Goal: Information Seeking & Learning: Learn about a topic

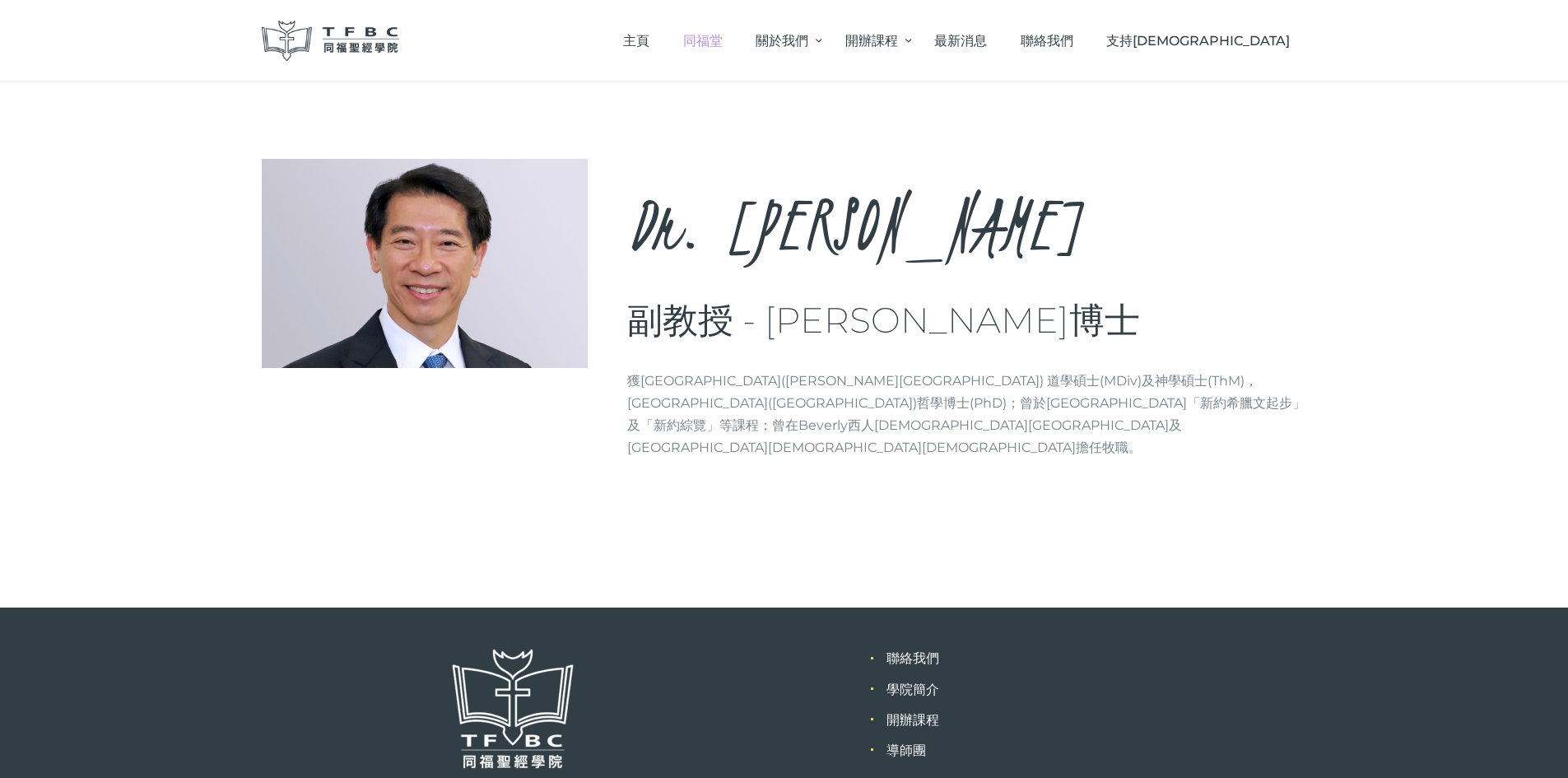
click at [723, 38] on span "同福堂" at bounding box center [702, 41] width 40 height 16
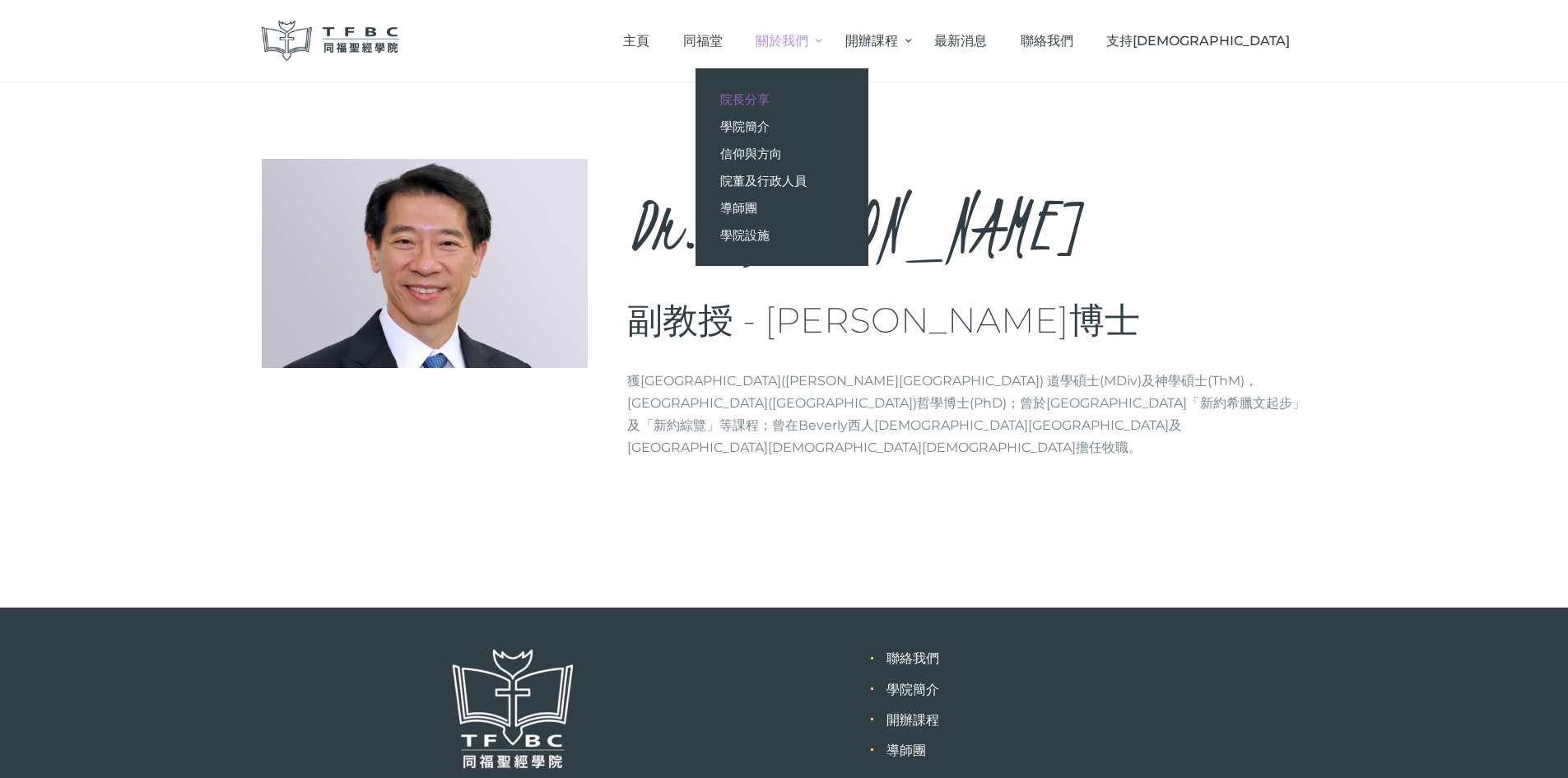
click at [770, 96] on span "院長分享" at bounding box center [745, 99] width 49 height 16
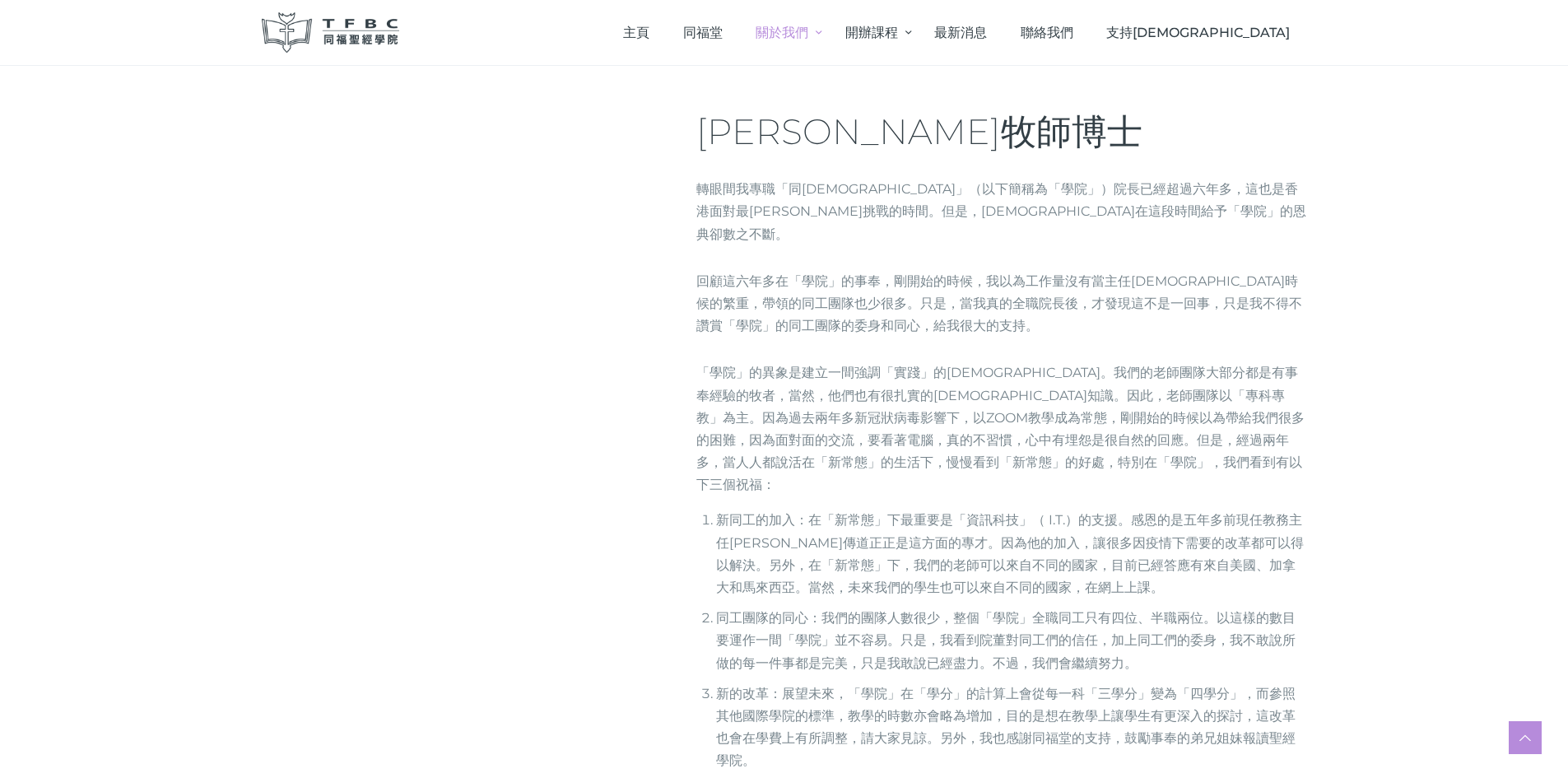
scroll to position [165, 0]
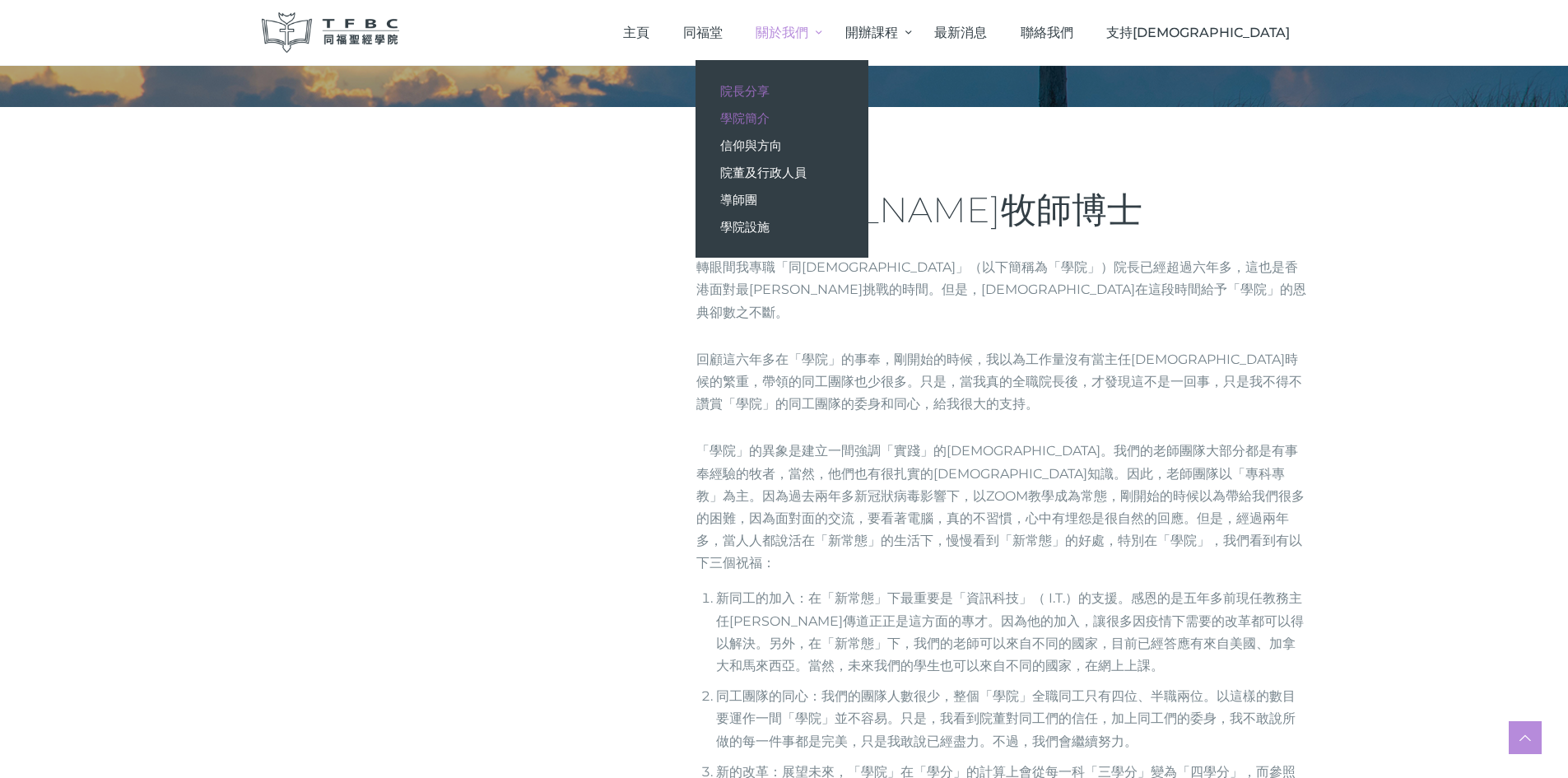
click at [770, 117] on span "學院簡介" at bounding box center [745, 118] width 49 height 16
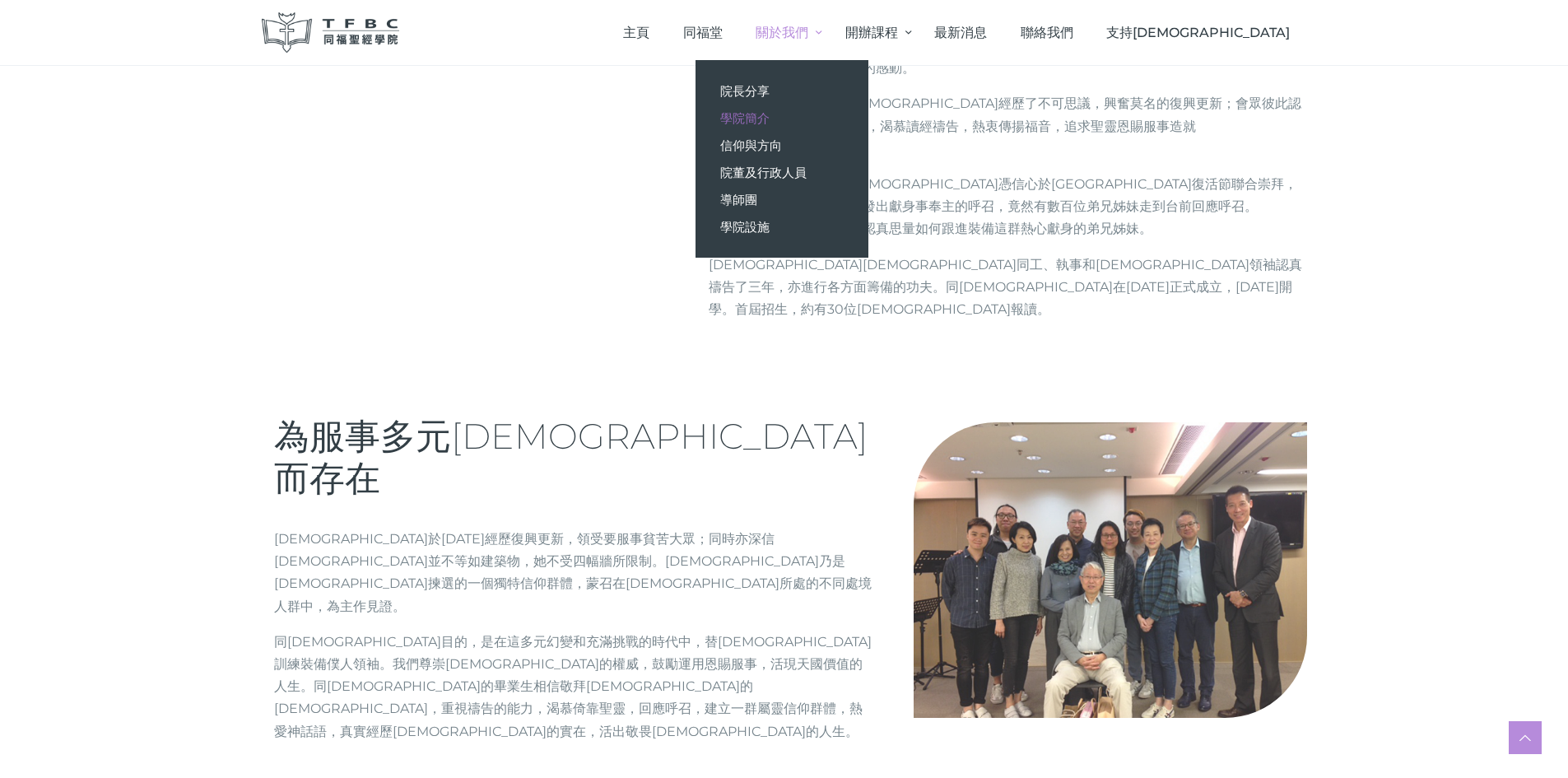
scroll to position [330, 0]
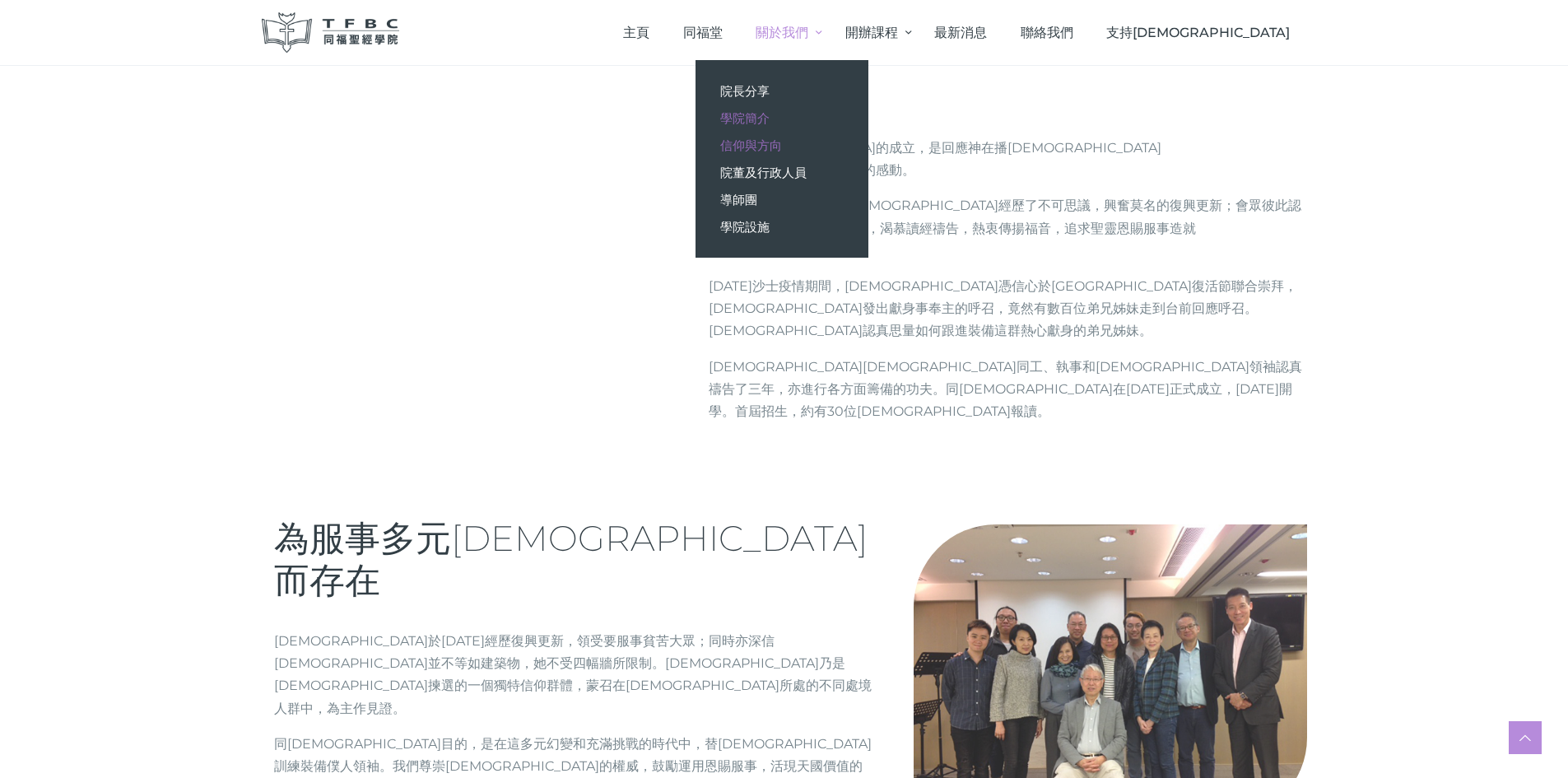
click at [782, 144] on span "信仰與方向" at bounding box center [751, 145] width 62 height 16
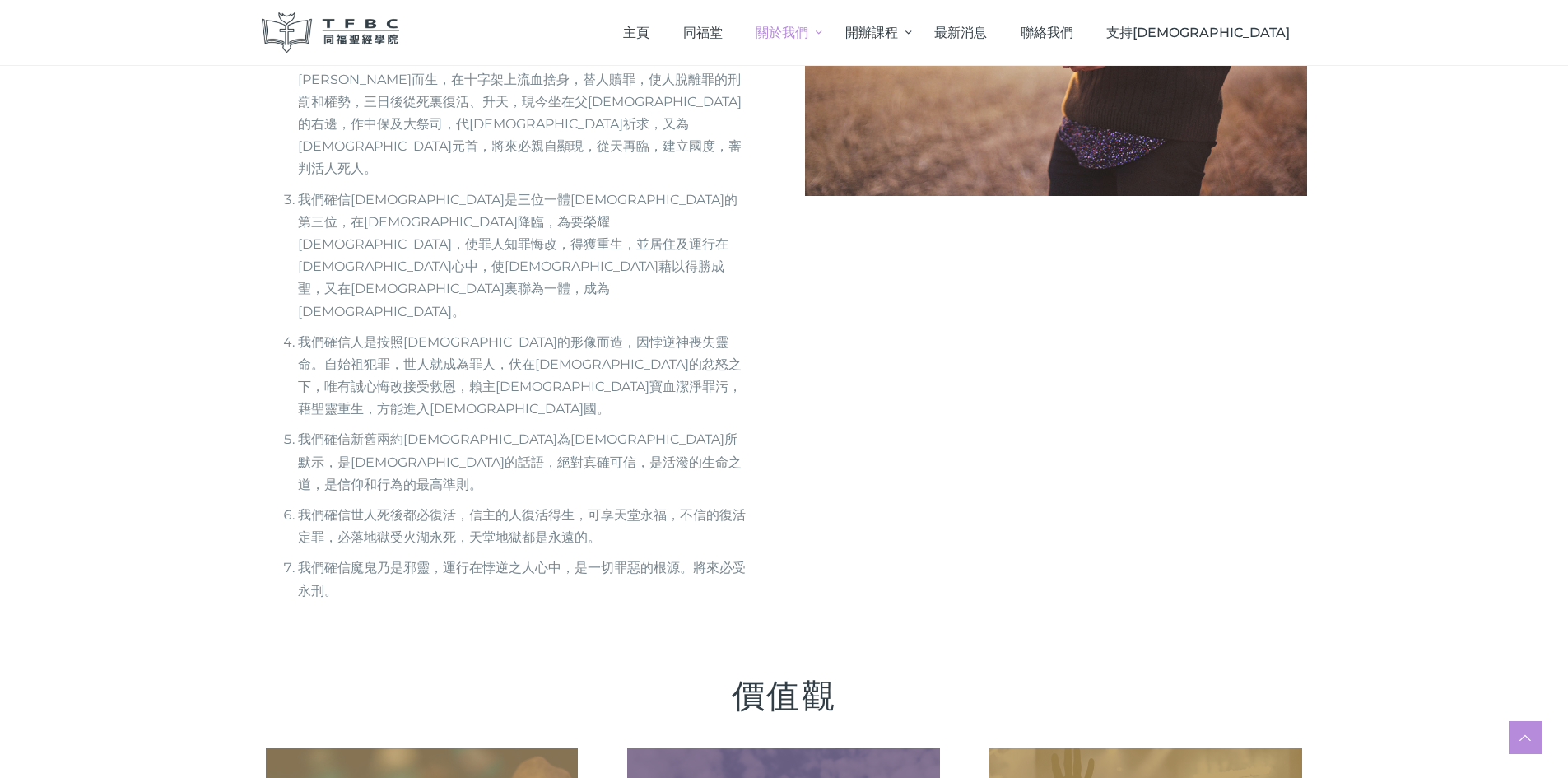
scroll to position [617, 0]
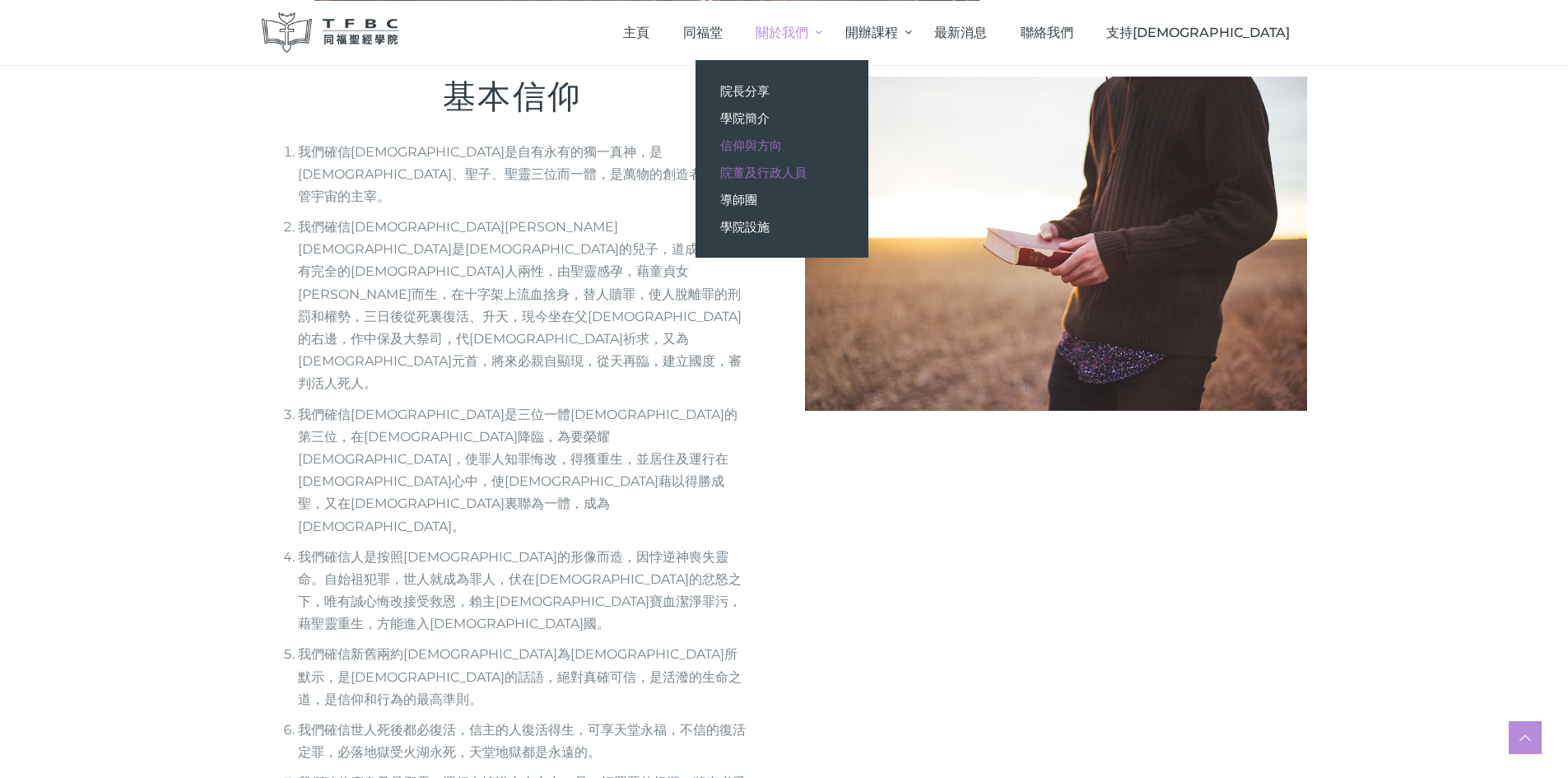
click at [806, 173] on span "院董及行政人員" at bounding box center [763, 173] width 86 height 16
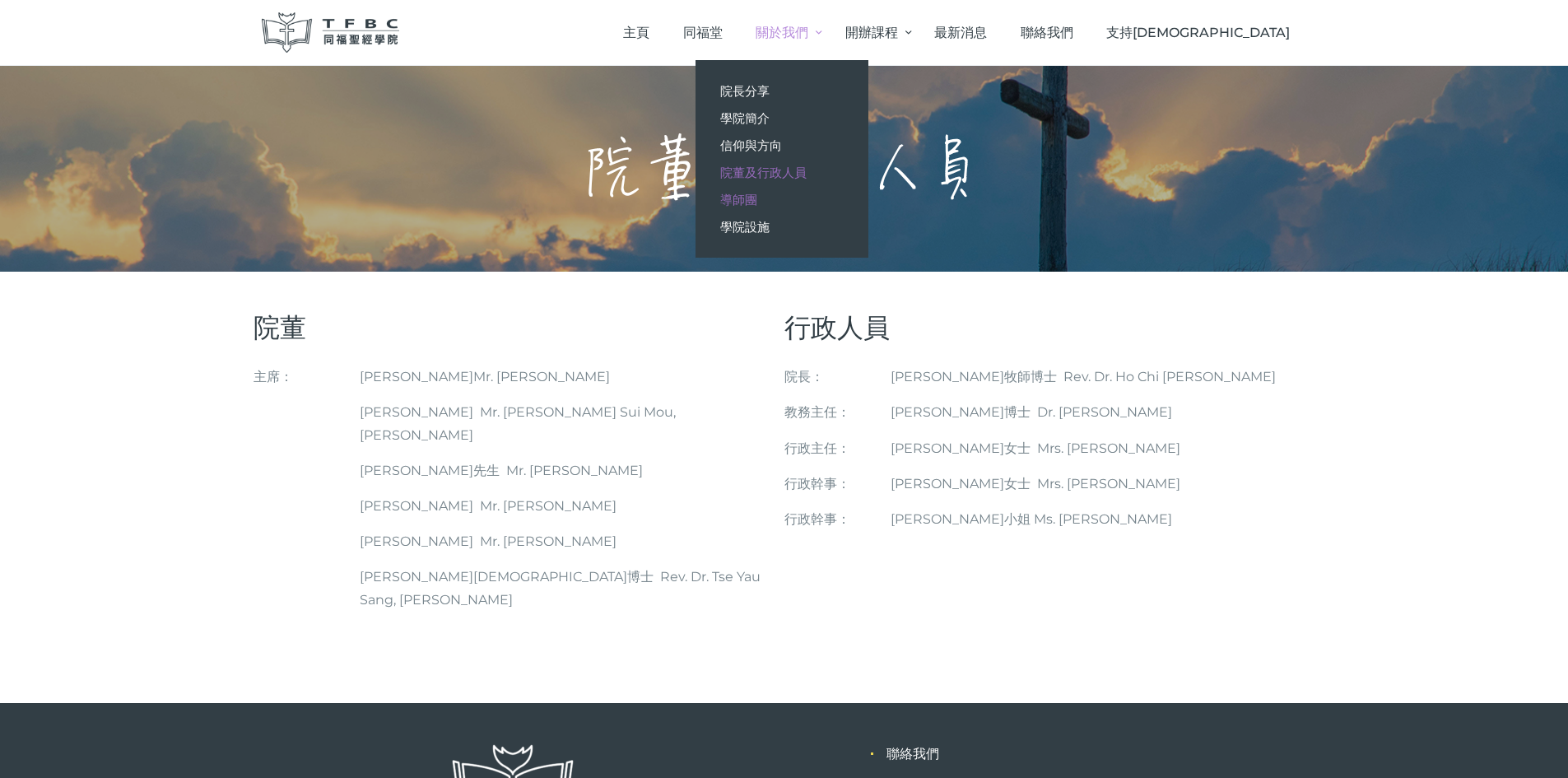
click at [757, 204] on span "導師團" at bounding box center [739, 200] width 37 height 16
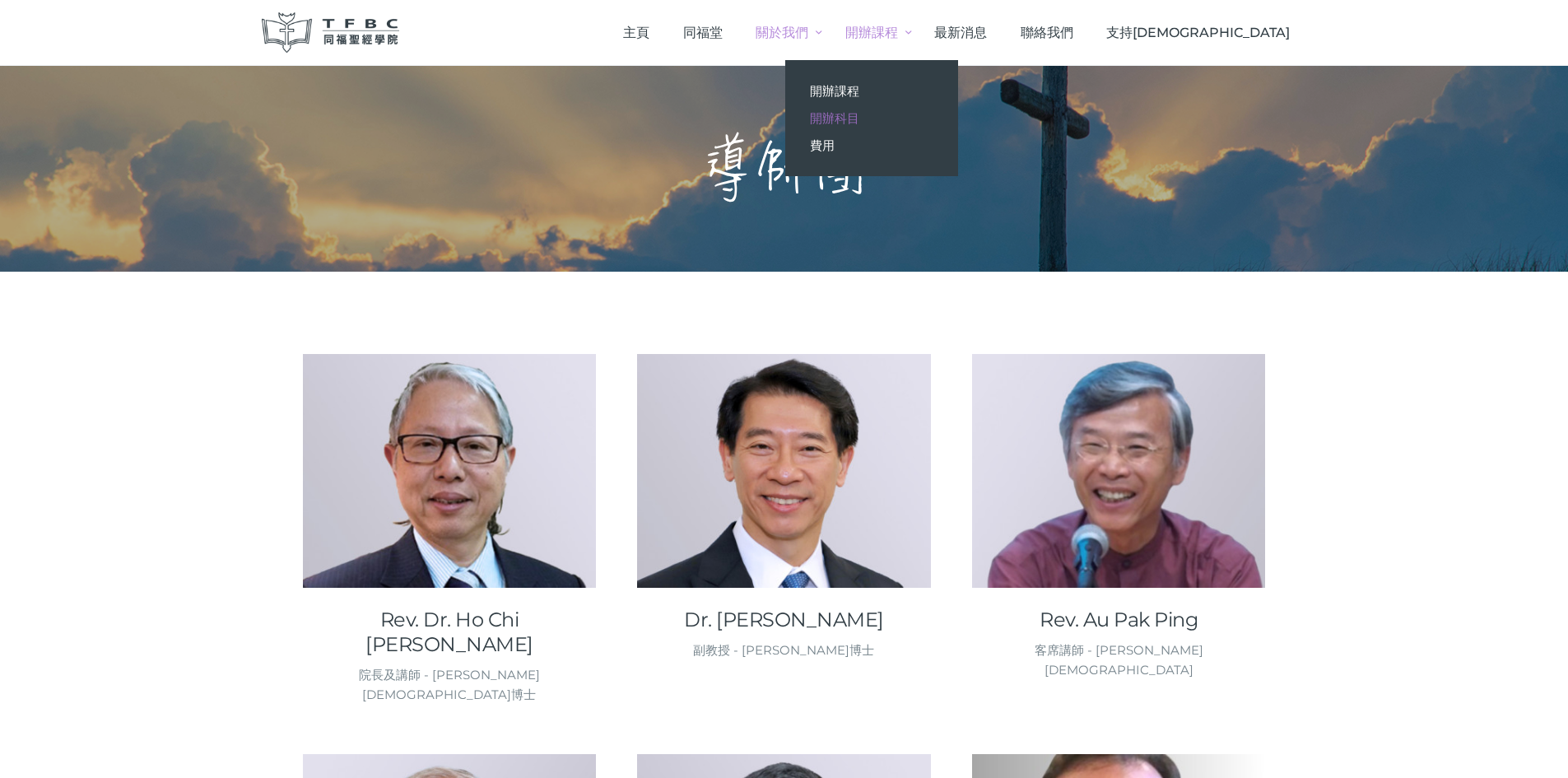
click at [860, 119] on span "開辦科目" at bounding box center [834, 118] width 49 height 16
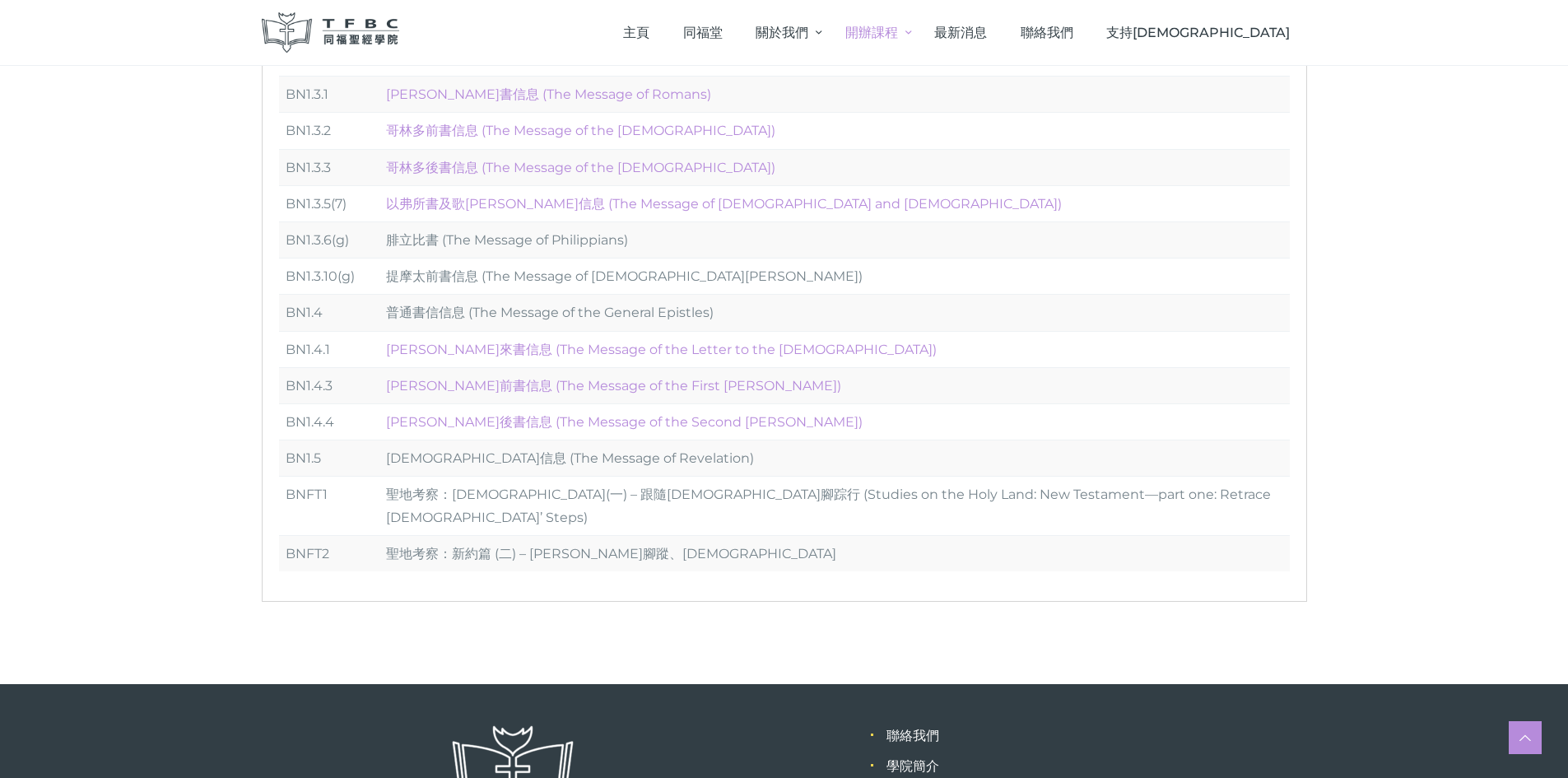
scroll to position [906, 0]
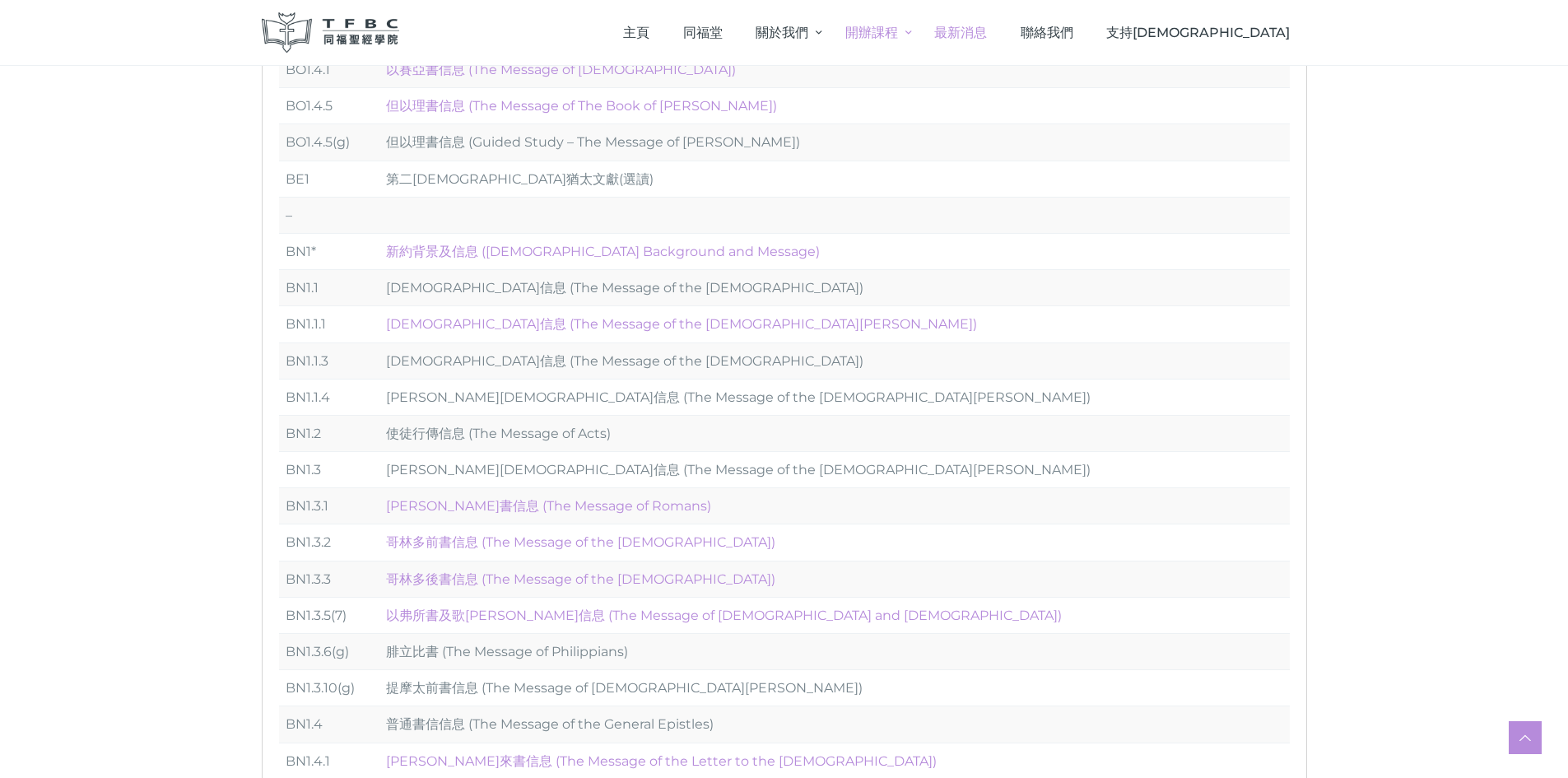
click at [987, 33] on span "最新消息" at bounding box center [960, 32] width 52 height 16
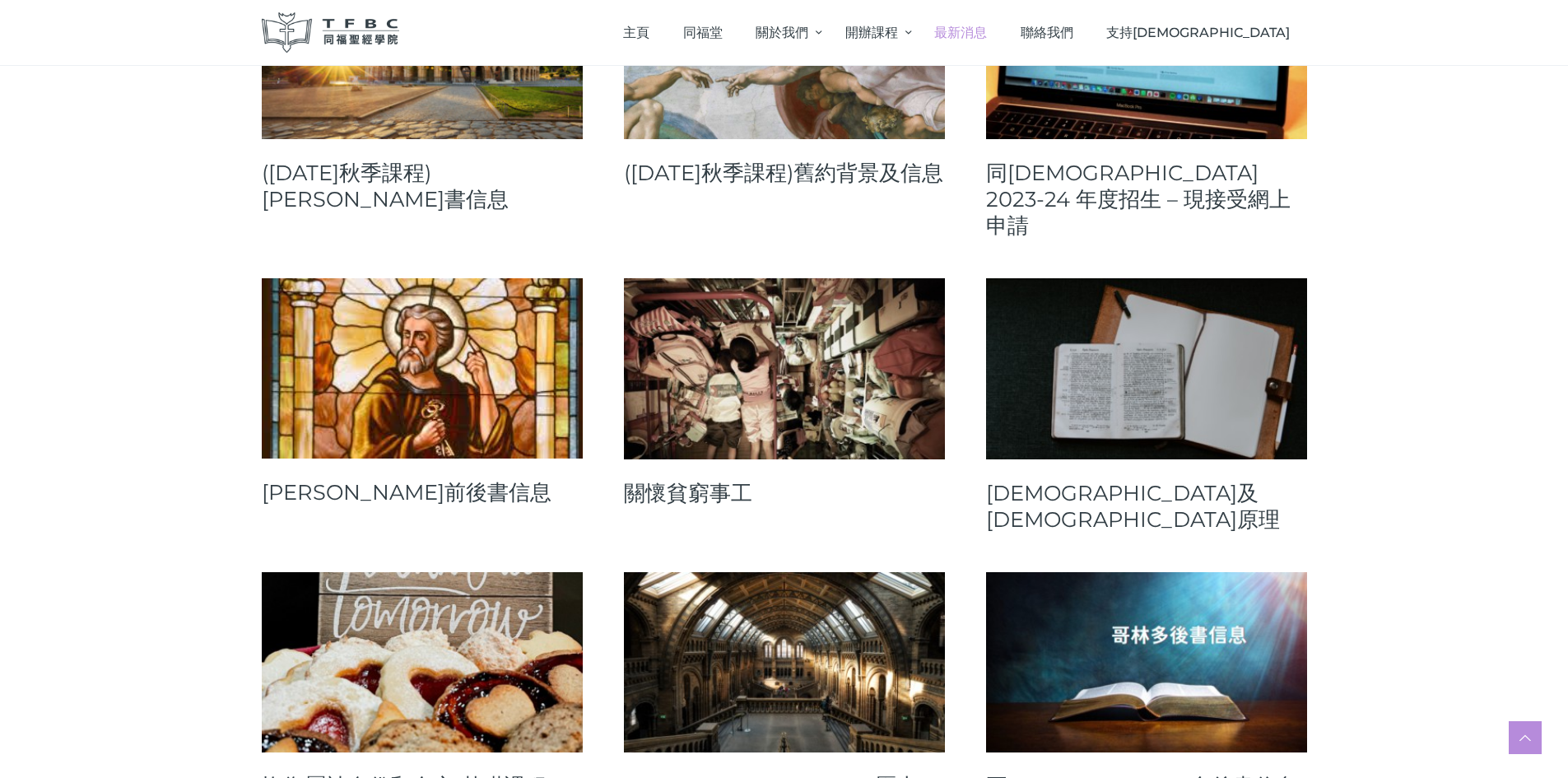
scroll to position [4612, 0]
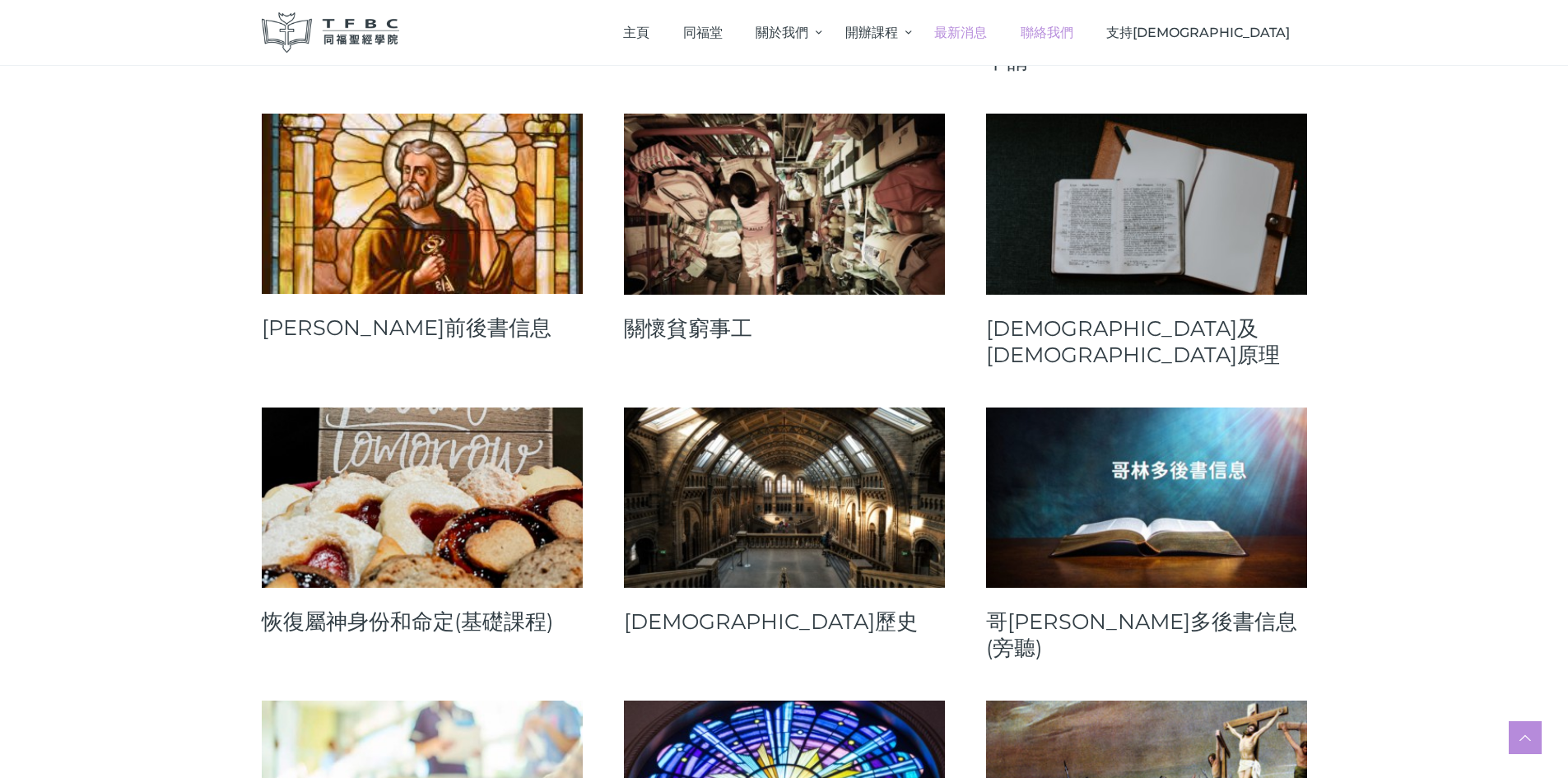
click at [1074, 31] on span "聯絡我們" at bounding box center [1047, 32] width 52 height 16
